Goal: Task Accomplishment & Management: Manage account settings

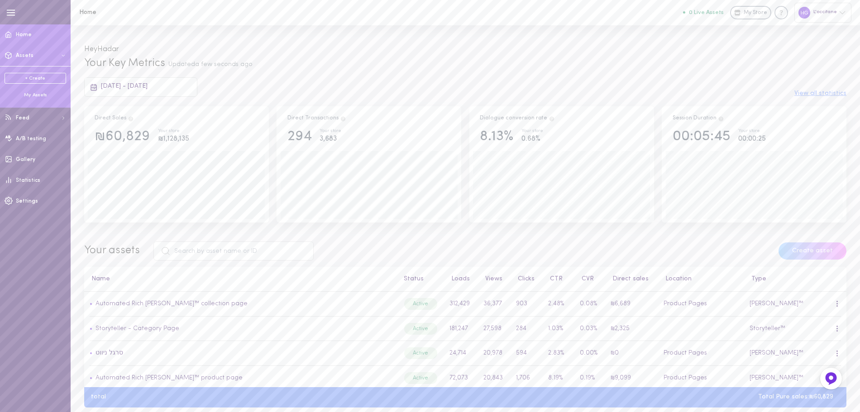
click at [30, 95] on div "My Assets" at bounding box center [36, 95] width 62 height 7
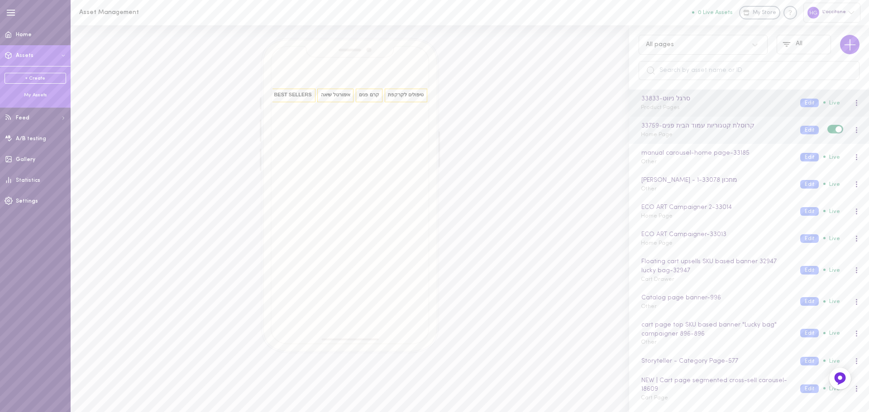
click at [762, 136] on div "קרוסלת קטגוריות עמוד הבית פנים - 33759 Home Page" at bounding box center [713, 130] width 159 height 18
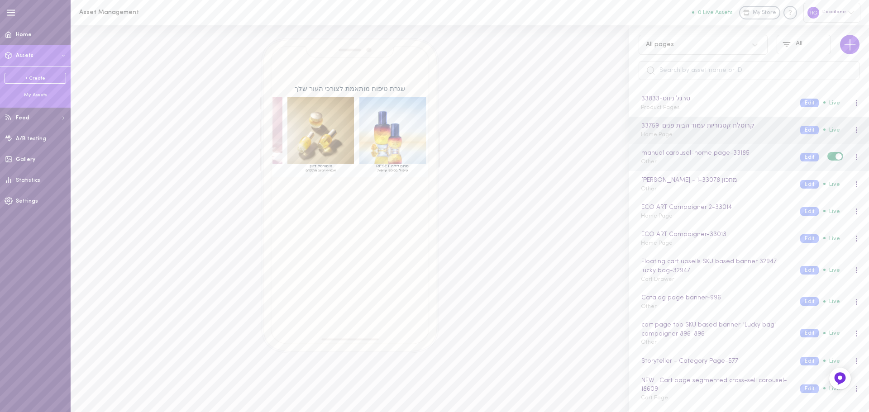
click at [763, 164] on div "manual carousel-home page - 33185 Other" at bounding box center [713, 157] width 159 height 18
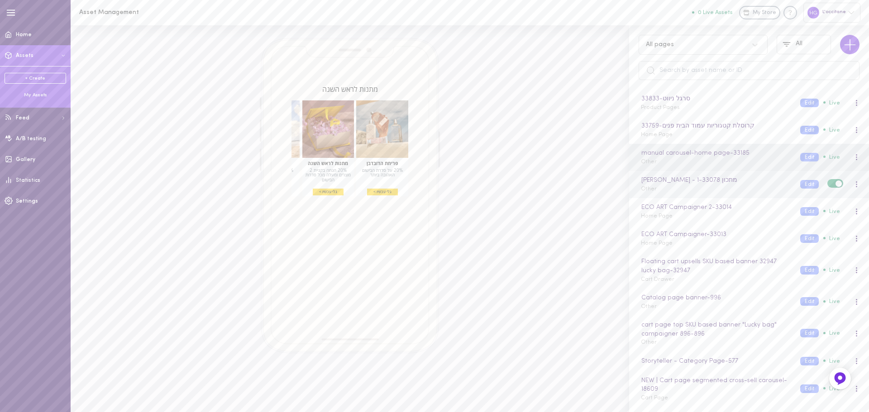
click at [771, 187] on div "[PERSON_NAME] - מתכון 1 - 33078 Other" at bounding box center [713, 185] width 159 height 18
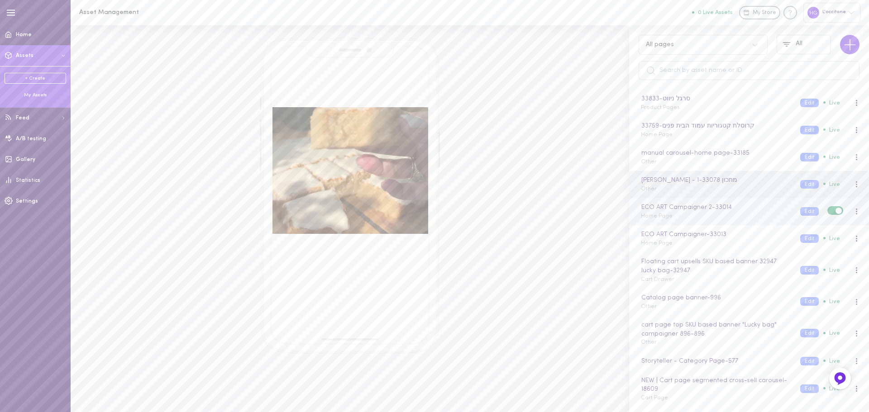
click at [771, 215] on div "ECO ART Campaigner 2 - 33014 Home Page" at bounding box center [713, 212] width 159 height 18
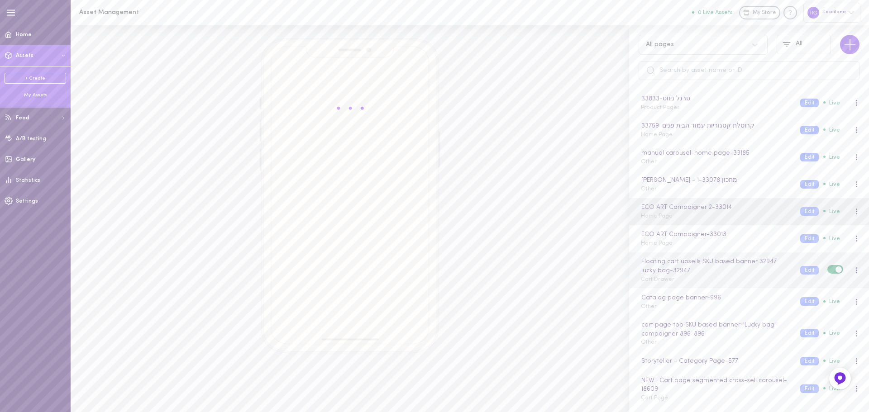
click at [764, 277] on div "Floating cart upsells SKU based banner 32947 lucky bag - 32947 Cart Drawer" at bounding box center [713, 270] width 159 height 27
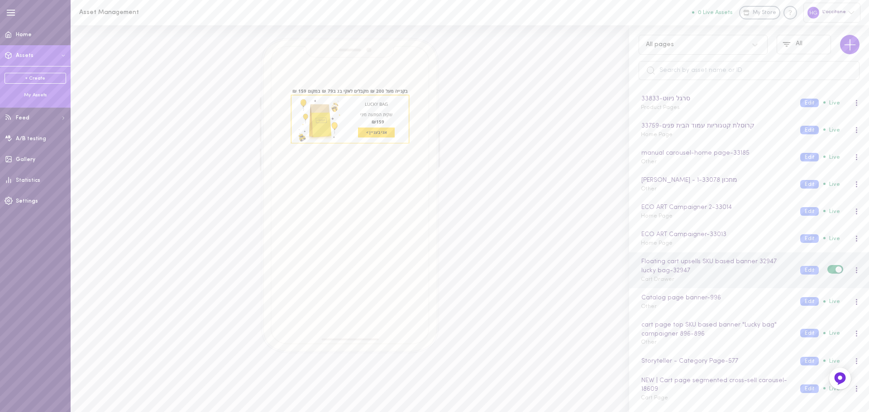
click at [835, 268] on span at bounding box center [838, 270] width 6 height 6
click at [0, 0] on input "checkbox" at bounding box center [0, 0] width 0 height 0
click at [758, 342] on div "cart page top SKU based banner "Lucky bag" campaigner 896 - 896 Other" at bounding box center [713, 333] width 159 height 27
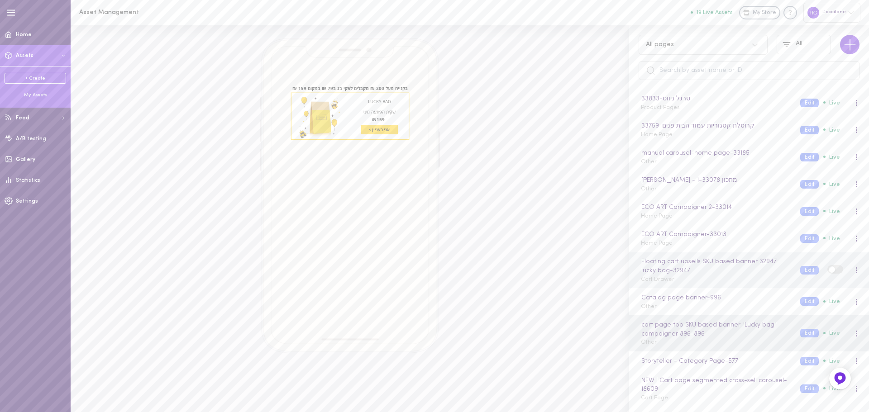
click at [751, 278] on div "Floating cart upsells SKU based banner 32947 lucky bag - 32947 Cart Drawer" at bounding box center [713, 270] width 159 height 27
